Goal: Task Accomplishment & Management: Use online tool/utility

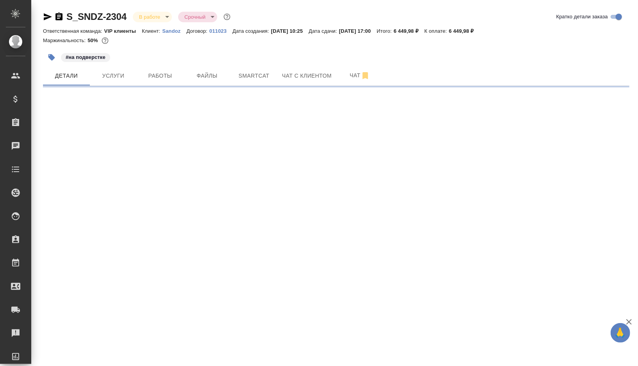
select select "RU"
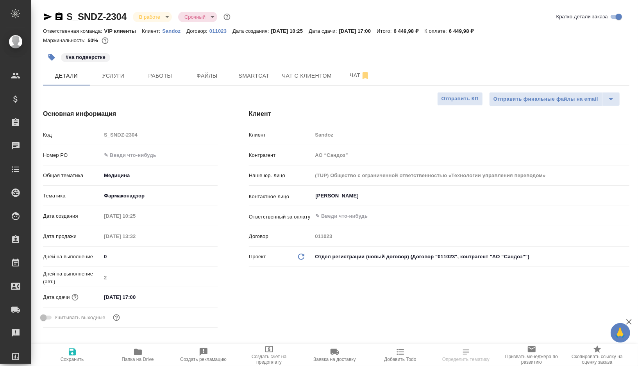
type textarea "x"
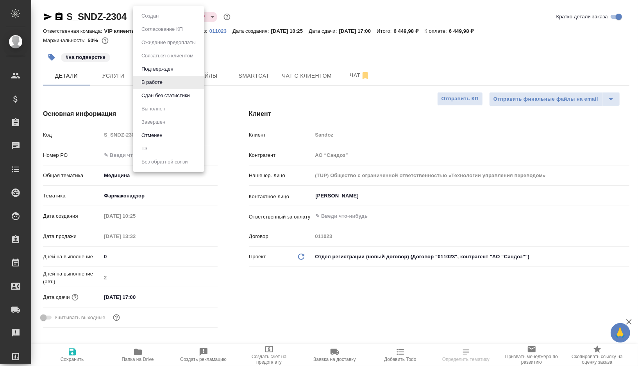
click at [166, 18] on body "🙏 .cls-1 fill:#fff; AWATERA Gorshkova Valentina Клиенты Спецификации Заказы Чат…" at bounding box center [319, 183] width 638 height 366
click at [150, 97] on button "Сдан без статистики" at bounding box center [165, 95] width 53 height 9
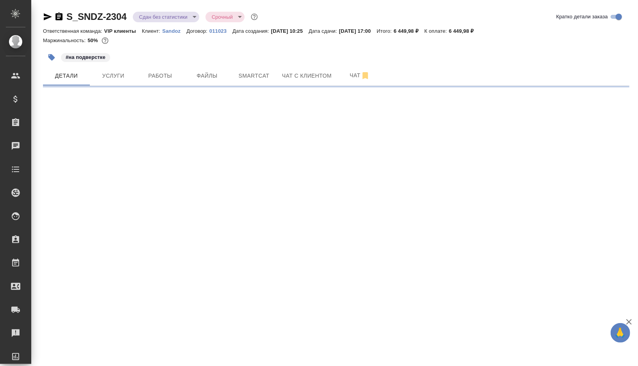
click at [51, 55] on icon "button" at bounding box center [51, 57] width 7 height 7
select select "RU"
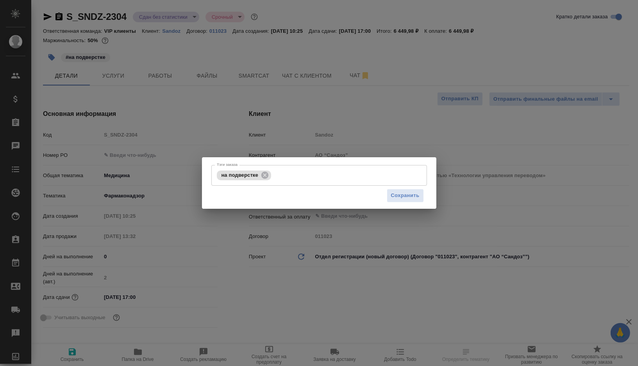
type textarea "x"
click at [265, 172] on icon at bounding box center [264, 175] width 7 height 7
click at [398, 198] on span "Сохранить" at bounding box center [405, 195] width 29 height 9
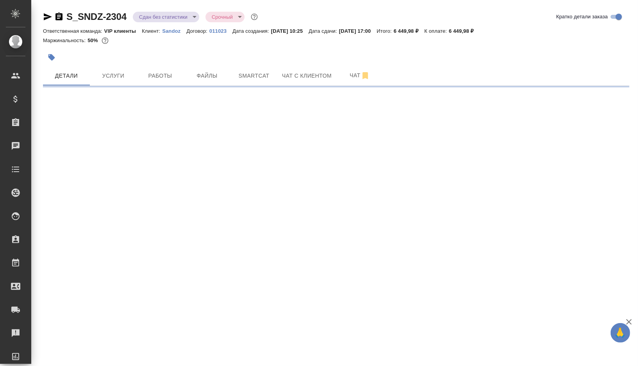
select select "RU"
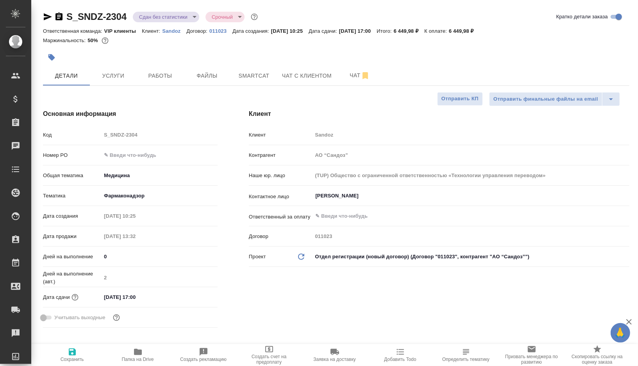
type textarea "x"
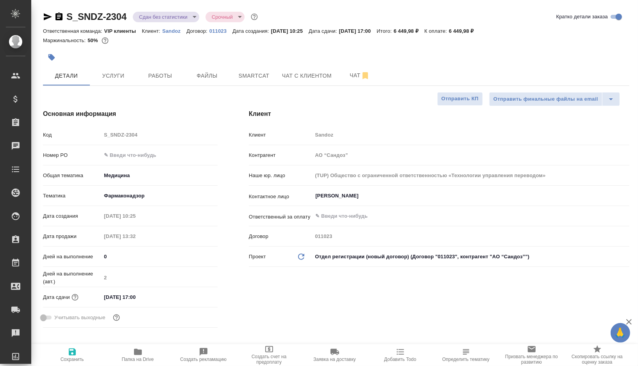
type textarea "x"
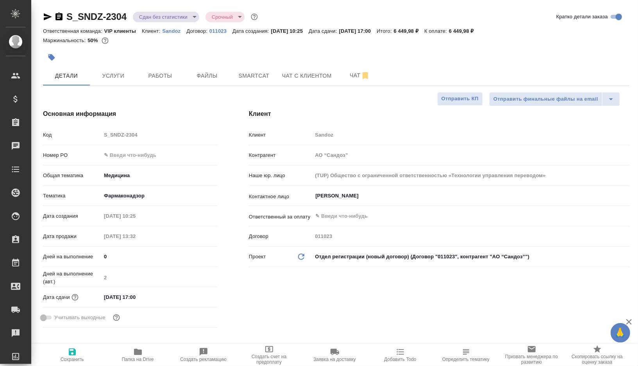
type textarea "x"
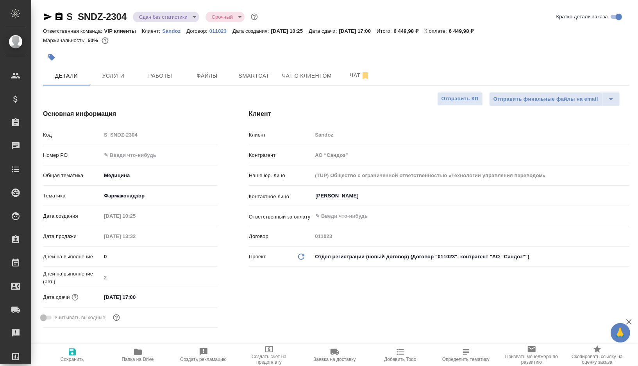
type textarea "x"
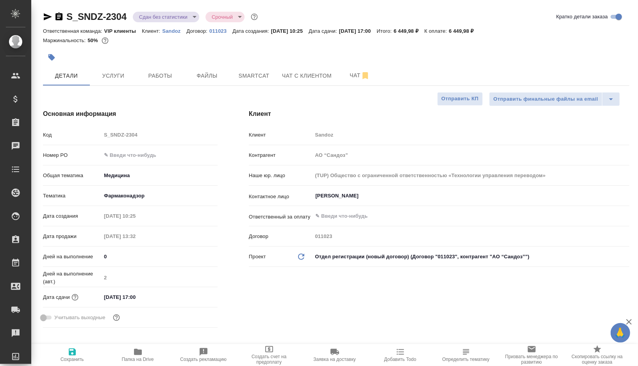
type textarea "x"
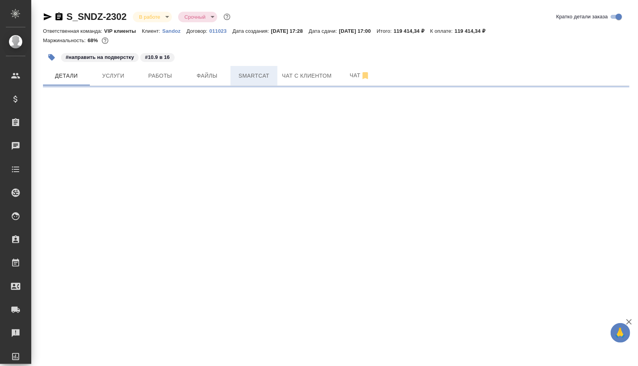
click at [265, 74] on span "Smartcat" at bounding box center [254, 76] width 38 height 10
select select "RU"
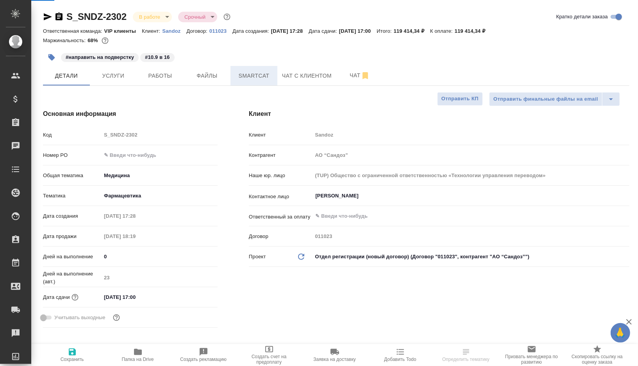
type textarea "x"
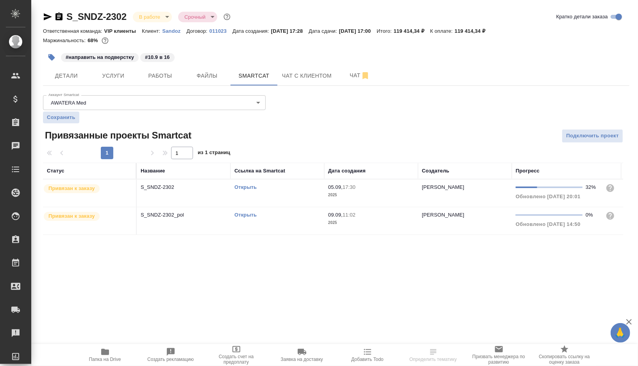
click at [287, 193] on td "Открыть" at bounding box center [278, 193] width 94 height 27
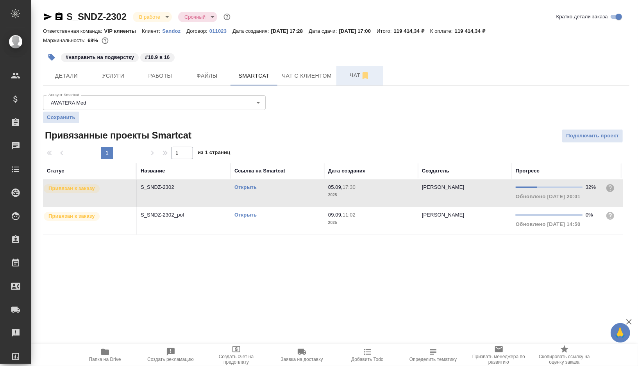
click at [348, 78] on span "Чат" at bounding box center [360, 76] width 38 height 10
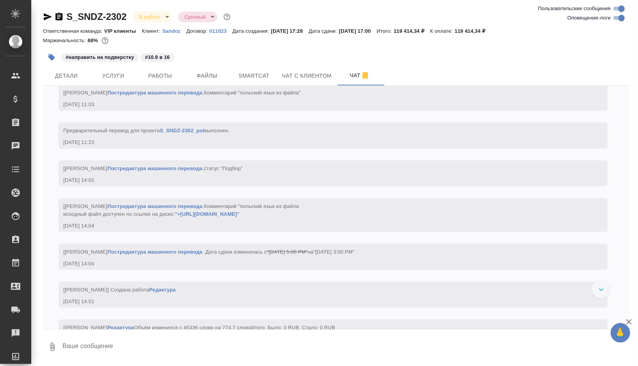
scroll to position [6386, 0]
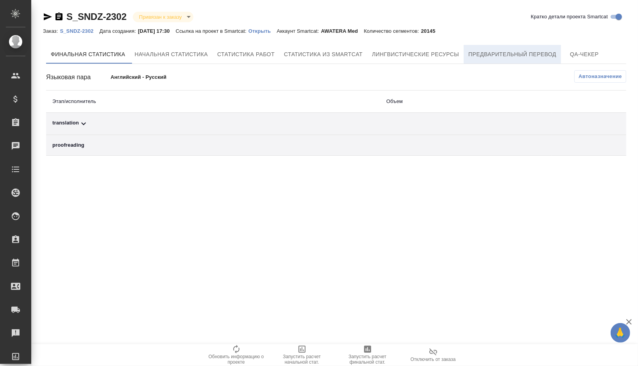
click at [516, 59] on button "Предварительный перевод" at bounding box center [512, 54] width 97 height 19
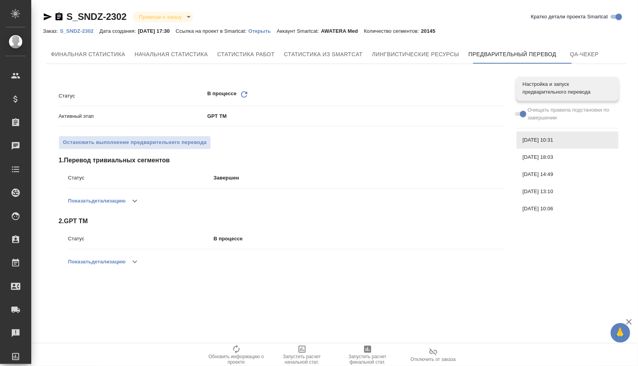
click at [271, 29] on p "Открыть" at bounding box center [262, 31] width 28 height 6
click at [179, 145] on span "Остановить выполнение предварительнего перевода" at bounding box center [135, 142] width 144 height 9
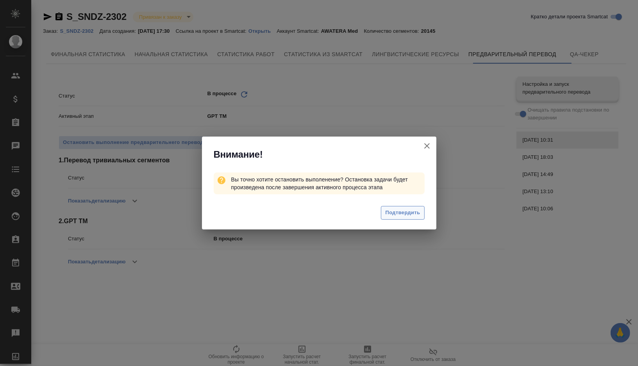
click at [402, 214] on span "Подтвердить" at bounding box center [402, 213] width 35 height 9
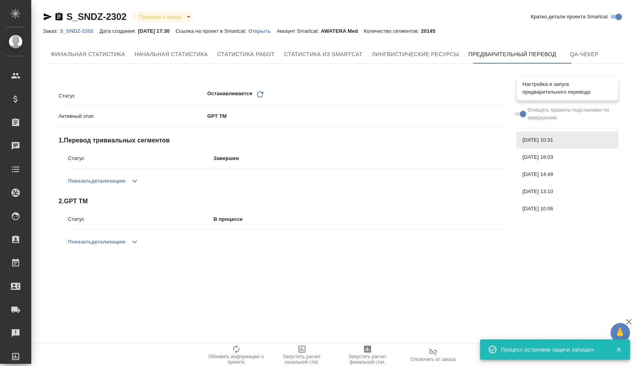
click at [528, 88] on span "Настройка и запуск предварительного перевода" at bounding box center [567, 88] width 89 height 16
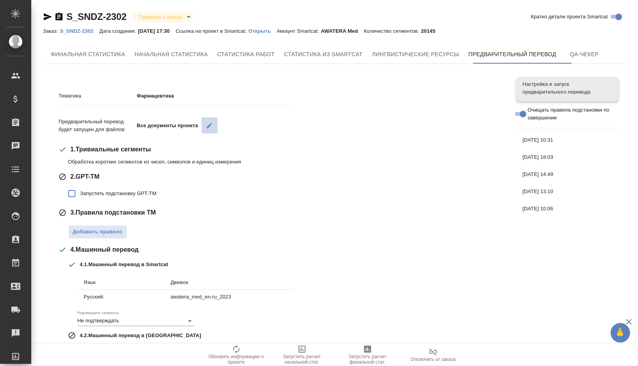
click at [208, 123] on icon "button" at bounding box center [209, 125] width 7 height 7
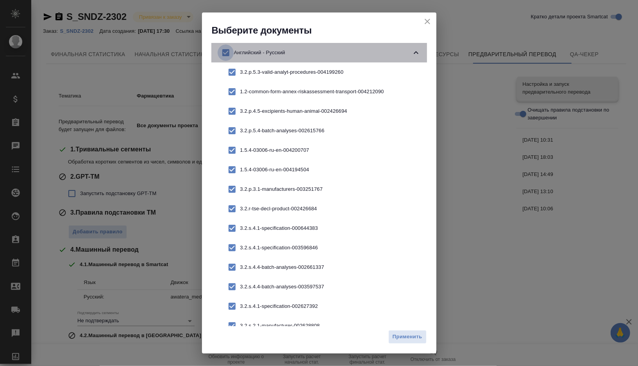
click at [223, 54] on input "checkbox" at bounding box center [226, 53] width 16 height 16
checkbox input "false"
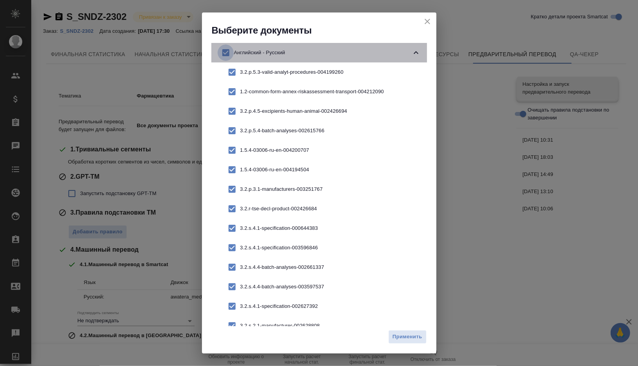
checkbox input "false"
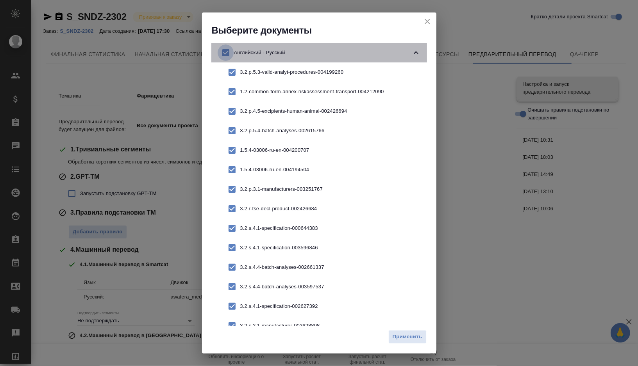
checkbox input "false"
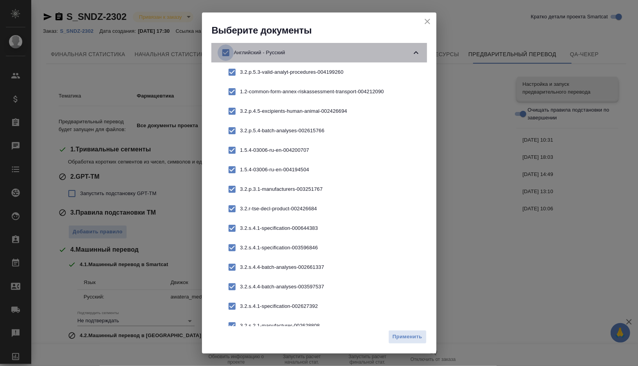
checkbox input "false"
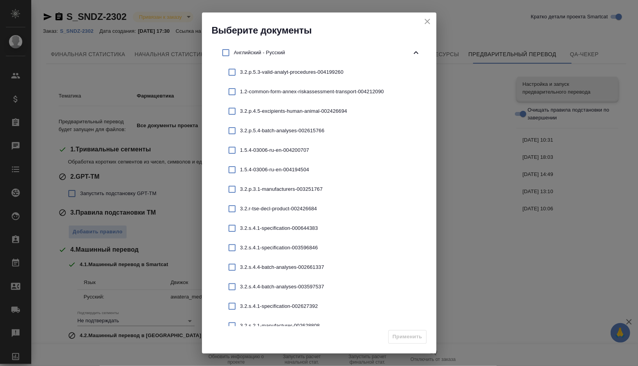
scroll to position [73, 0]
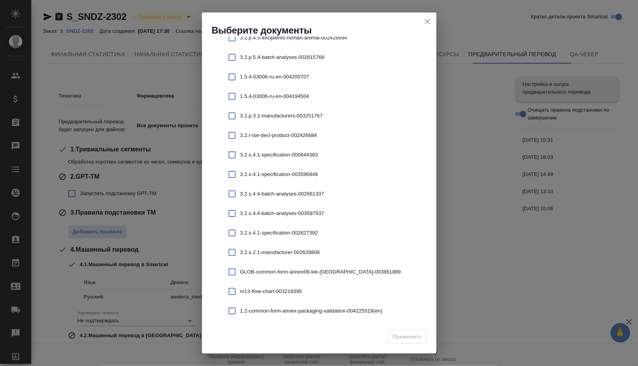
click at [232, 311] on input "checkbox" at bounding box center [232, 311] width 16 height 16
checkbox input "true"
click at [401, 337] on span "Применить" at bounding box center [408, 337] width 30 height 9
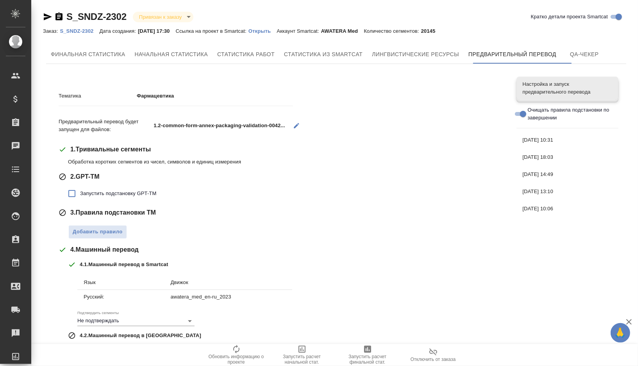
click at [132, 193] on span "Запустить подстановку GPT-TM" at bounding box center [118, 194] width 76 height 8
click at [80, 193] on input "Запустить подстановку GPT-TM" at bounding box center [72, 194] width 16 height 16
checkbox input "true"
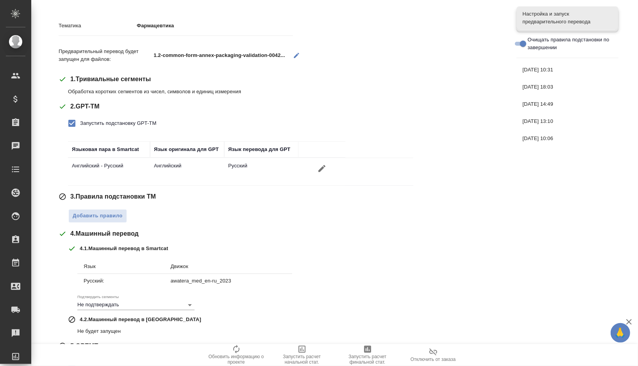
scroll to position [72, 0]
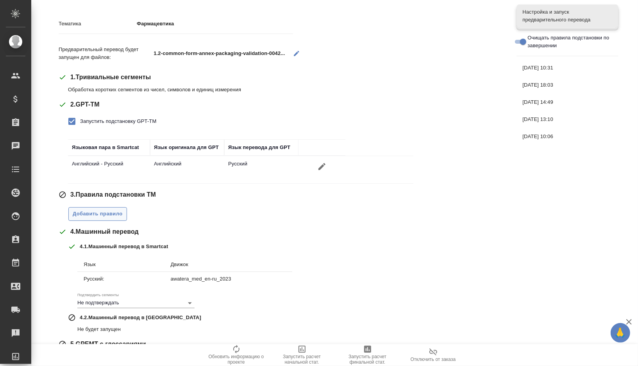
click at [104, 213] on span "Добавить правило" at bounding box center [98, 214] width 50 height 9
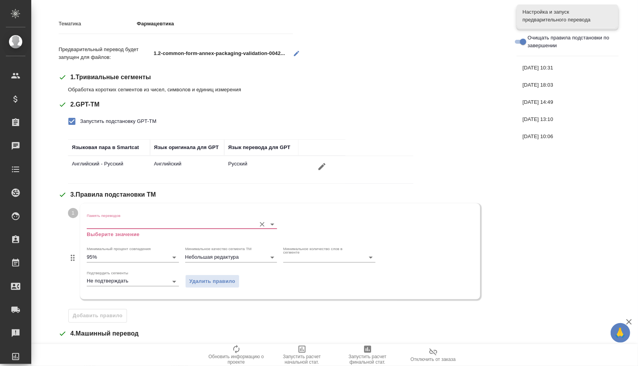
click at [126, 224] on input "Память переводов" at bounding box center [169, 224] width 165 height 9
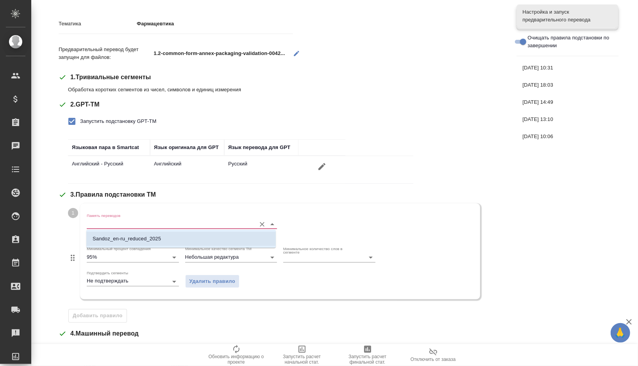
click at [126, 237] on p "Sandoz_en-ru_reduced_2025" at bounding box center [127, 239] width 68 height 8
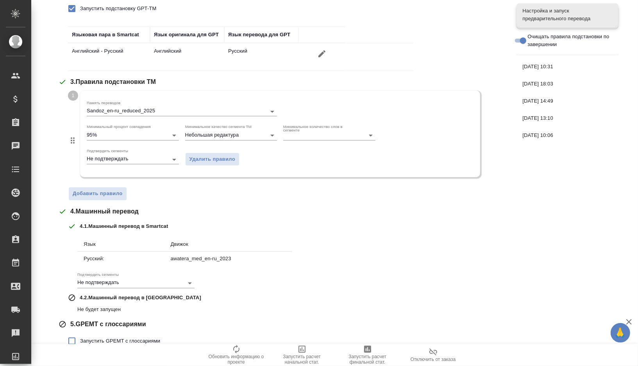
scroll to position [219, 0]
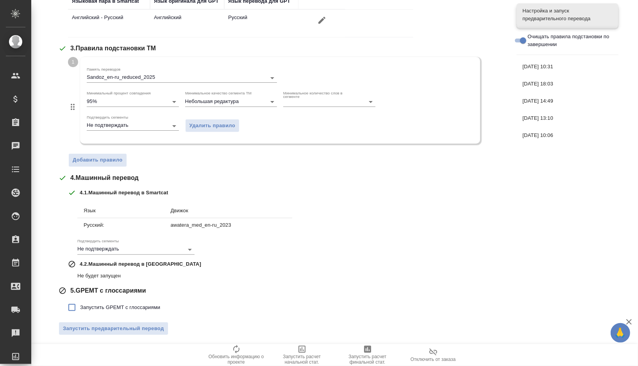
click at [106, 305] on span "Запустить GPEMT с глоссариями" at bounding box center [120, 308] width 80 height 8
click at [80, 305] on input "Запустить GPEMT с глоссариями" at bounding box center [72, 308] width 16 height 16
checkbox input "true"
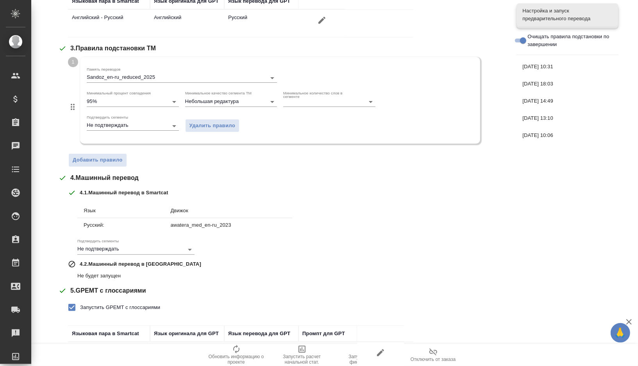
scroll to position [272, 0]
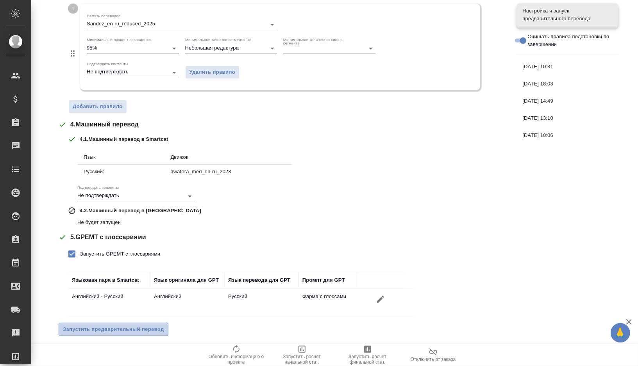
click at [106, 325] on span "Запустить предварительный перевод" at bounding box center [113, 329] width 101 height 9
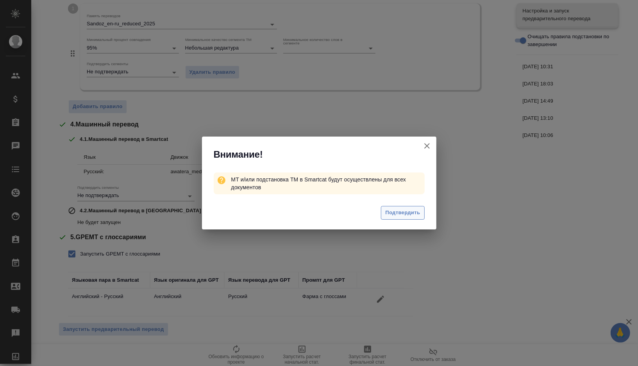
click at [411, 210] on span "Подтвердить" at bounding box center [402, 213] width 35 height 9
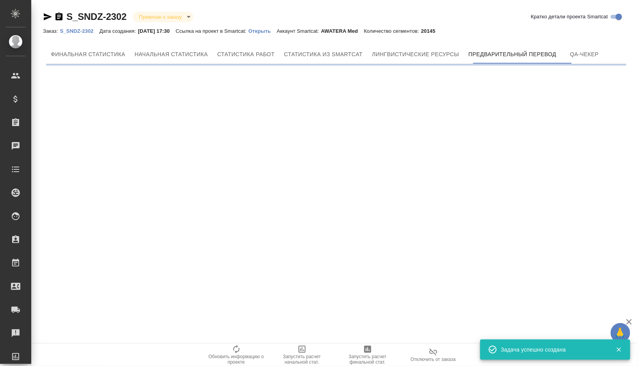
scroll to position [0, 0]
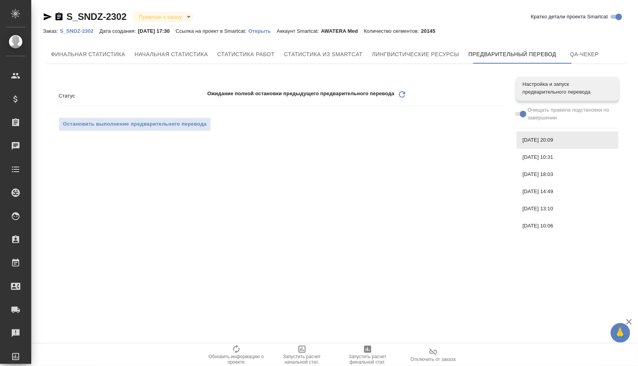
click at [560, 161] on span "[DATE] 10:31" at bounding box center [567, 158] width 89 height 8
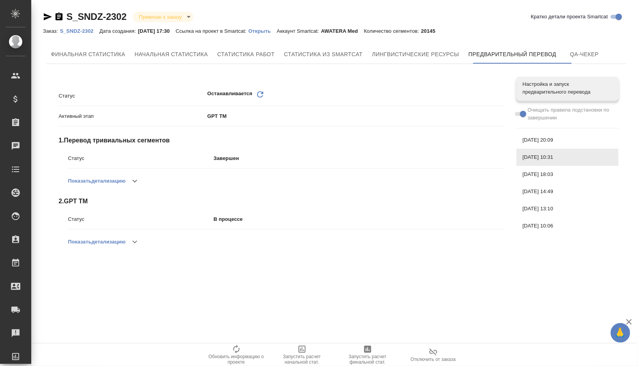
click at [559, 179] on div "[DATE] 18:03" at bounding box center [568, 174] width 102 height 17
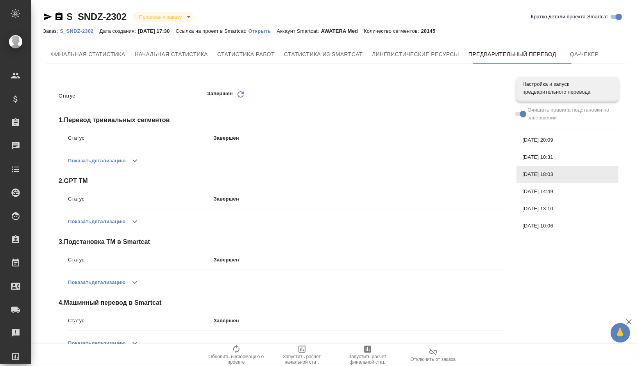
click at [562, 157] on span "[DATE] 10:31" at bounding box center [567, 158] width 89 height 8
